Goal: Task Accomplishment & Management: Manage account settings

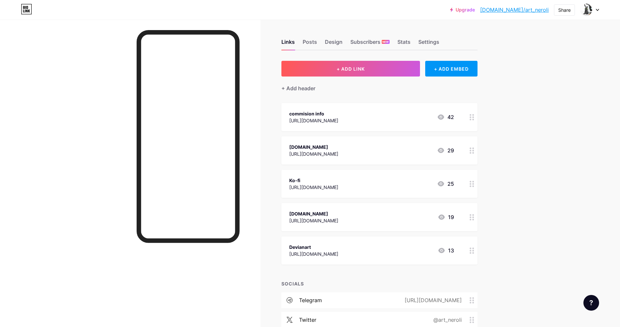
click at [533, 168] on div "Upgrade [DOMAIN_NAME]/art_ne... [DOMAIN_NAME]/art_neroli Share Switch accounts …" at bounding box center [310, 200] width 620 height 400
click at [467, 189] on div "Ko-fi [URL][DOMAIN_NAME] 25" at bounding box center [380, 184] width 196 height 28
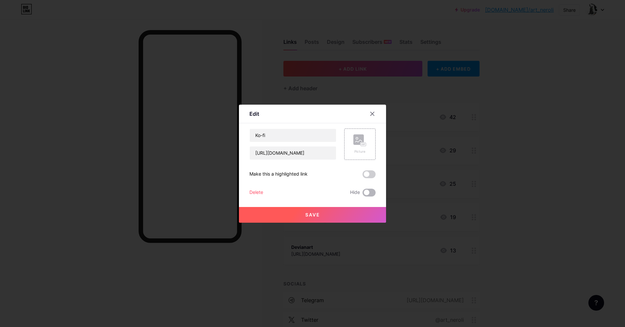
click at [366, 191] on span at bounding box center [369, 193] width 13 height 8
click at [363, 194] on input "checkbox" at bounding box center [363, 194] width 0 height 0
click at [429, 196] on div at bounding box center [312, 163] width 625 height 327
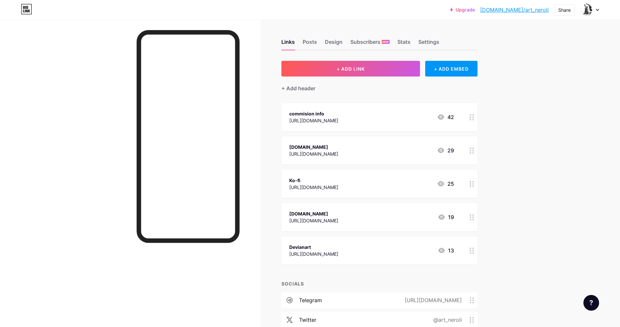
click at [532, 207] on div "Upgrade [DOMAIN_NAME]/art_ne... [DOMAIN_NAME]/art_neroli Share Switch accounts …" at bounding box center [310, 200] width 620 height 400
click at [384, 188] on div "Ko-fi [URL][DOMAIN_NAME] 25" at bounding box center [371, 183] width 165 height 15
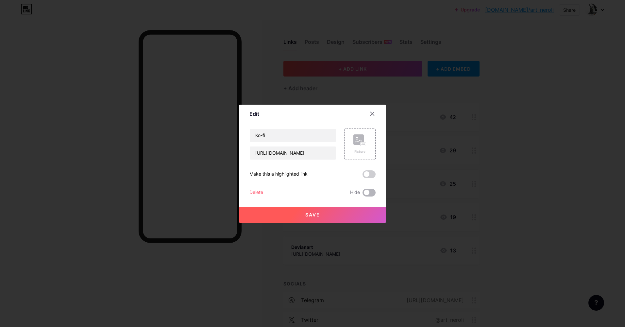
click at [367, 193] on span at bounding box center [369, 193] width 13 height 8
click at [363, 194] on input "checkbox" at bounding box center [363, 194] width 0 height 0
click at [361, 209] on button "Save" at bounding box center [312, 215] width 147 height 16
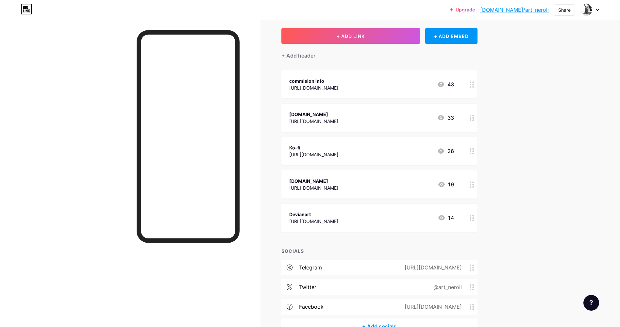
scroll to position [65, 0]
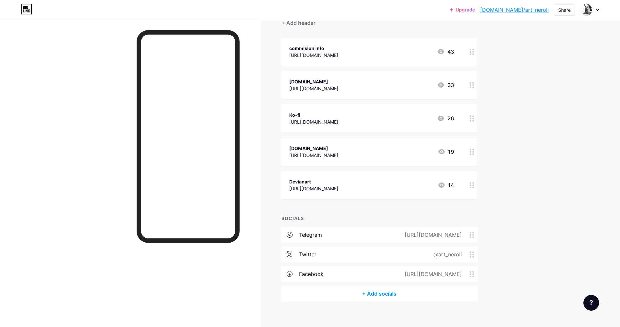
click at [475, 233] on icon at bounding box center [472, 235] width 5 height 6
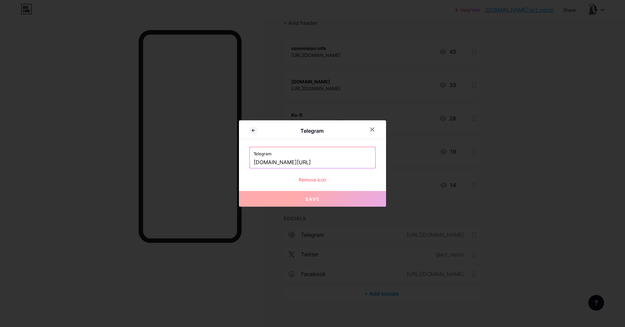
click at [493, 217] on div at bounding box center [312, 163] width 625 height 327
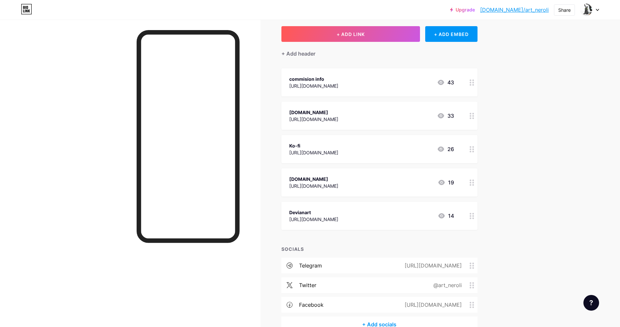
scroll to position [0, 0]
